Goal: Information Seeking & Learning: Stay updated

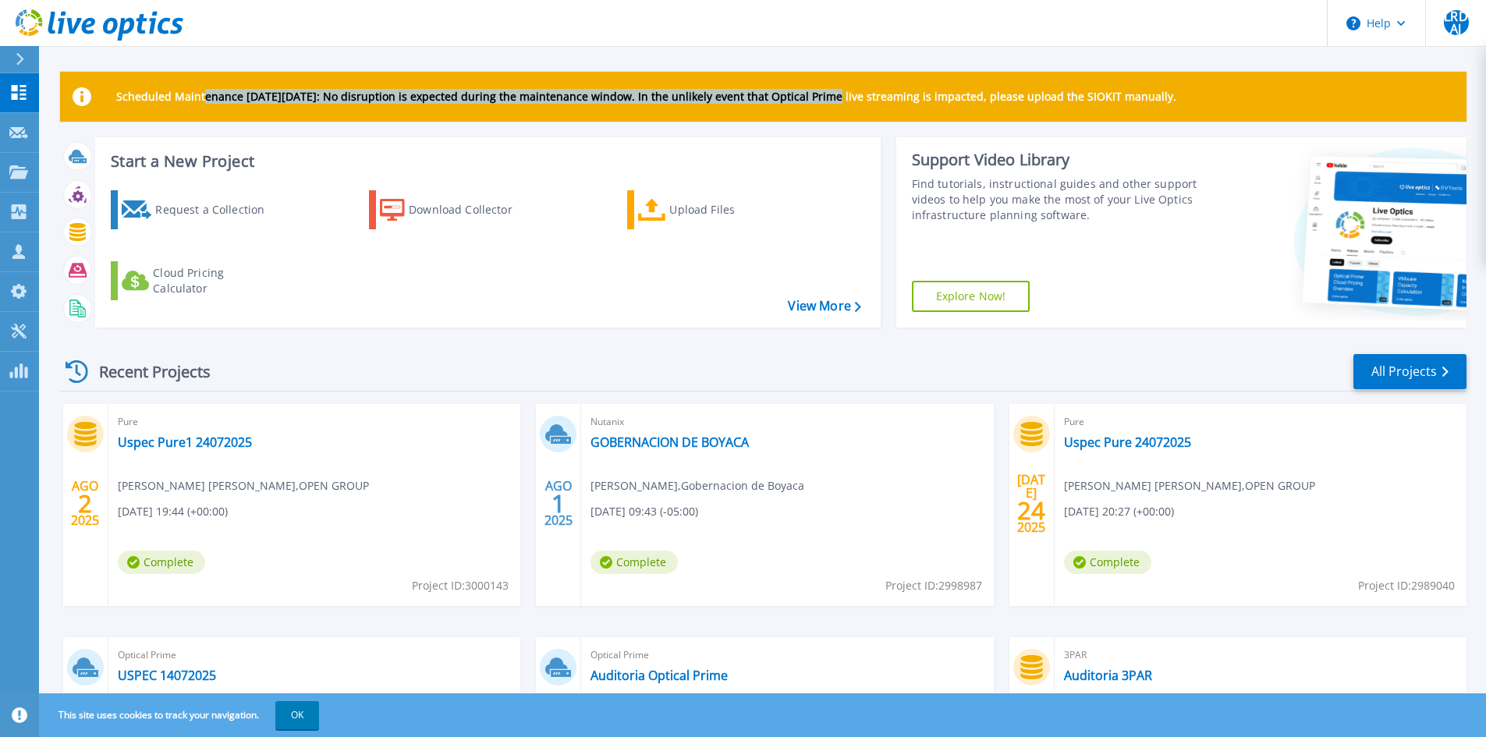
drag, startPoint x: 204, startPoint y: 97, endPoint x: 797, endPoint y: 103, distance: 593.6
click at [838, 101] on p "Scheduled Maintenance [DATE][DATE]: No disruption is expected during the mainte…" at bounding box center [646, 96] width 1060 height 12
click at [246, 122] on div "Scheduled Maintenance [DATE][DATE]: No disruption is expected during the mainte…" at bounding box center [763, 477] width 1406 height 811
drag, startPoint x: 213, startPoint y: 100, endPoint x: 519, endPoint y: 90, distance: 305.9
click at [519, 90] on p "Scheduled Maintenance [DATE][DATE]: No disruption is expected during the mainte…" at bounding box center [646, 96] width 1060 height 12
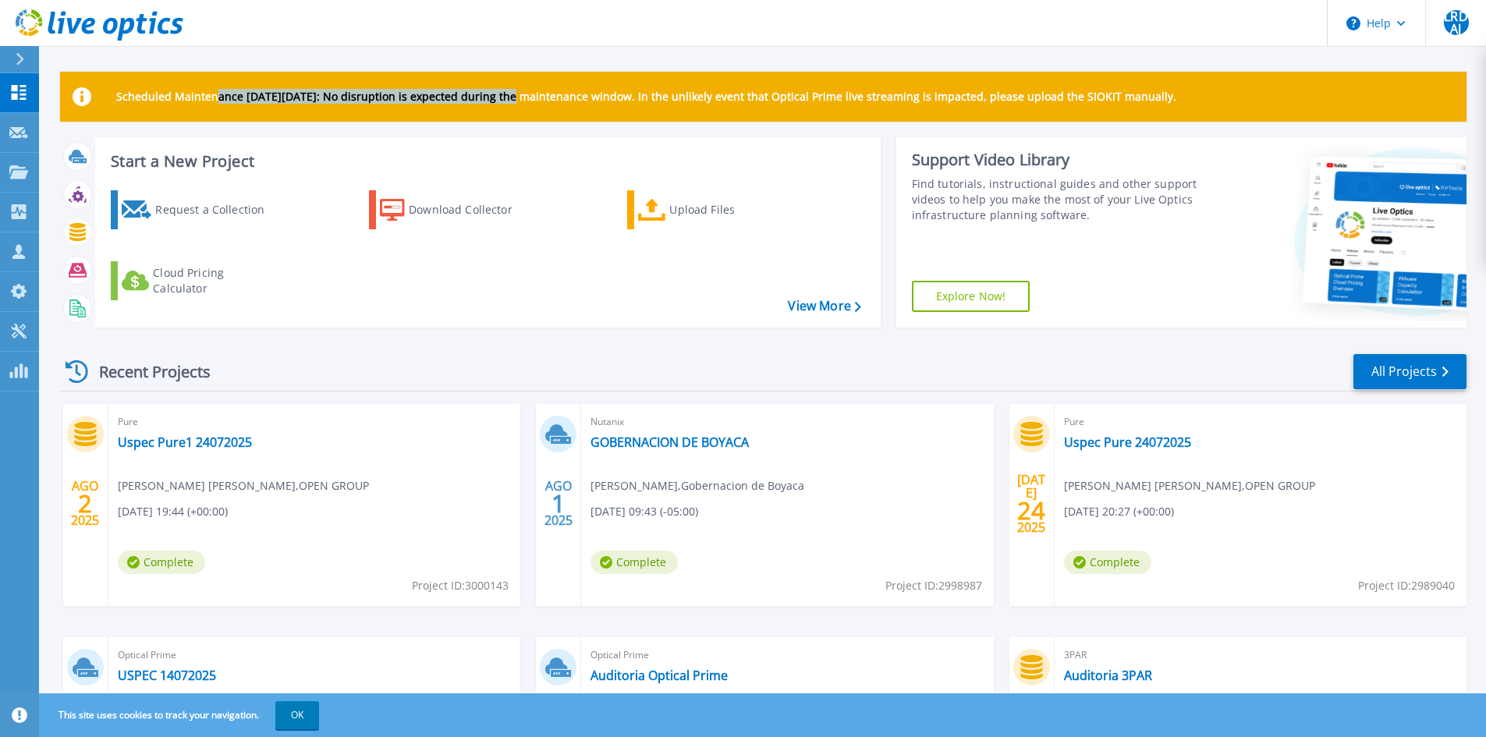
click at [472, 105] on div "Scheduled Maintenance [DATE][DATE]: No disruption is expected during the mainte…" at bounding box center [763, 97] width 1406 height 50
drag, startPoint x: 381, startPoint y: 94, endPoint x: 791, endPoint y: 90, distance: 410.3
click at [785, 90] on p "Scheduled Maintenance [DATE][DATE]: No disruption is expected during the mainte…" at bounding box center [646, 96] width 1060 height 12
click at [409, 103] on p "Scheduled Maintenance [DATE][DATE]: No disruption is expected during the mainte…" at bounding box center [646, 96] width 1060 height 12
